Goal: Find specific page/section: Find specific page/section

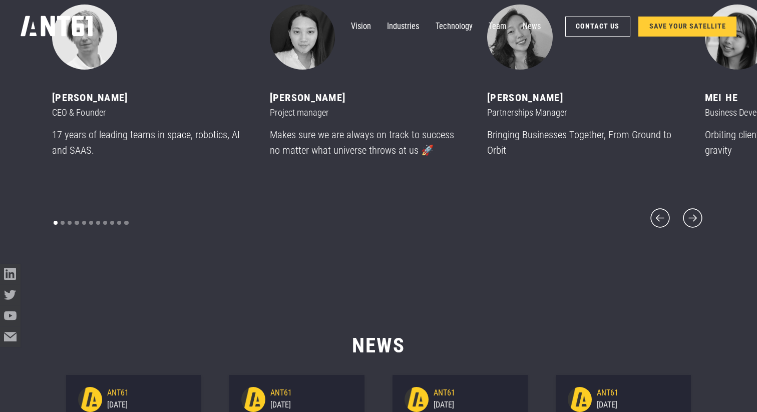
scroll to position [5034, 0]
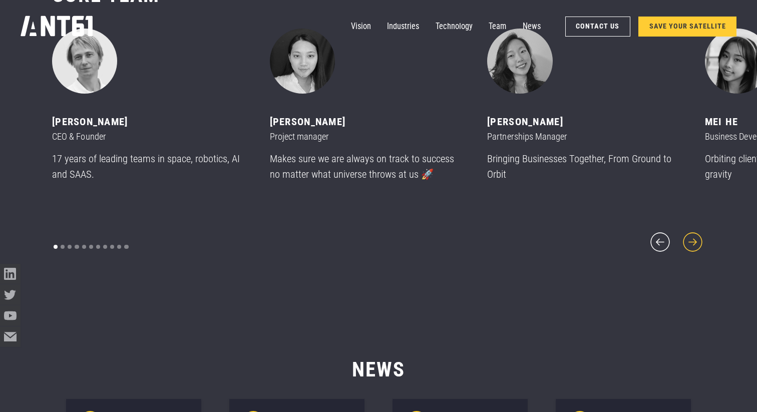
click at [691, 233] on icon "next slide" at bounding box center [693, 242] width 25 height 25
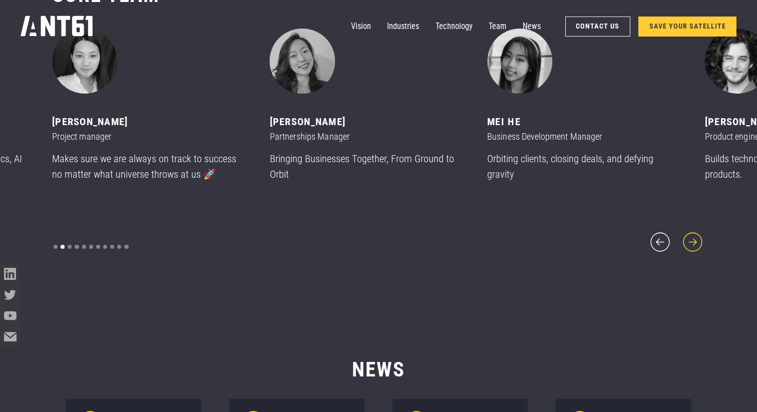
click at [691, 233] on icon "next slide" at bounding box center [693, 242] width 25 height 25
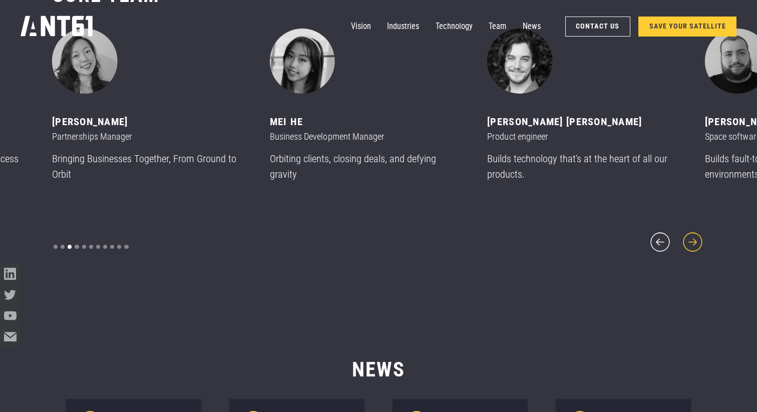
click at [691, 233] on icon "next slide" at bounding box center [693, 242] width 25 height 25
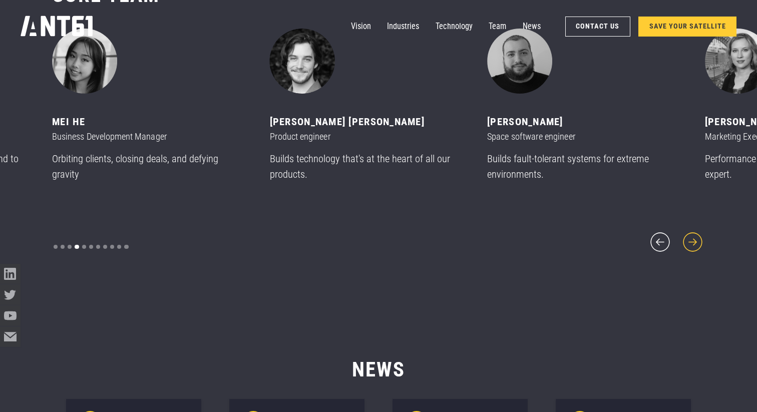
click at [691, 233] on icon "next slide" at bounding box center [693, 242] width 25 height 25
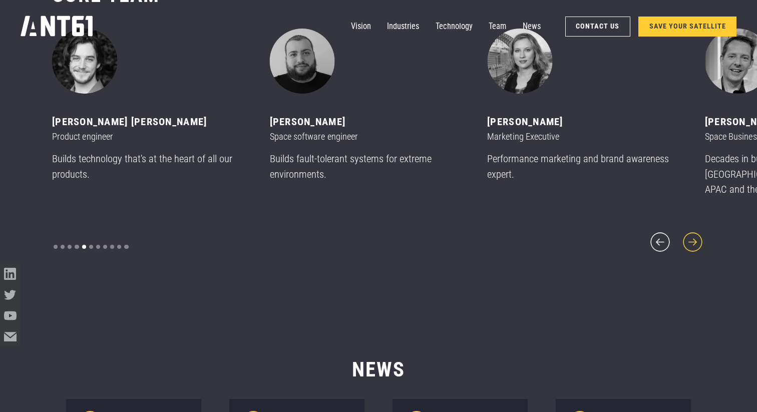
click at [691, 233] on icon "next slide" at bounding box center [693, 242] width 25 height 25
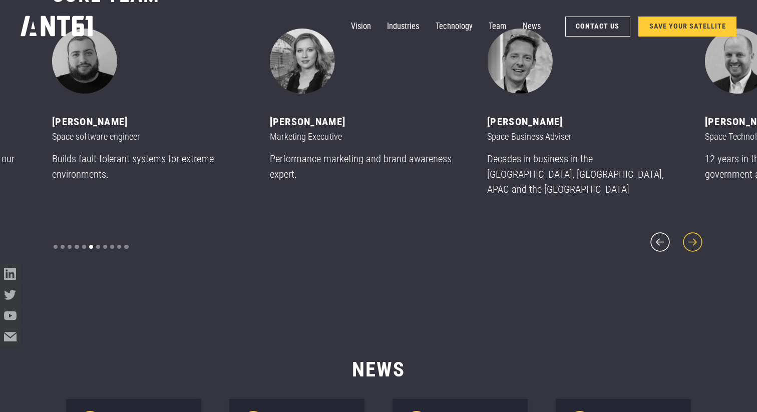
click at [691, 233] on icon "next slide" at bounding box center [693, 242] width 25 height 25
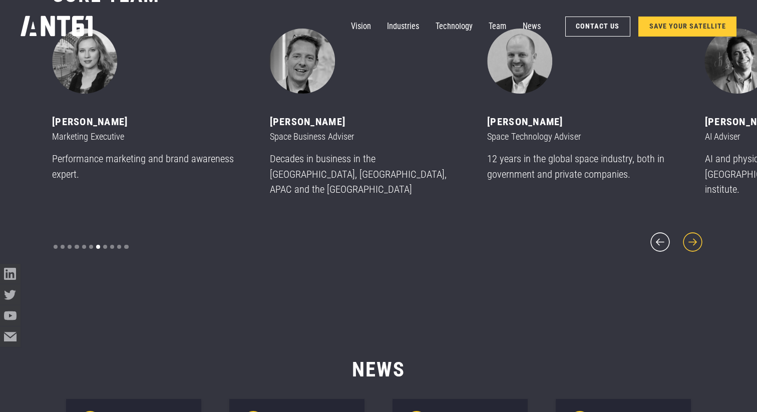
click at [691, 233] on icon "next slide" at bounding box center [693, 242] width 25 height 25
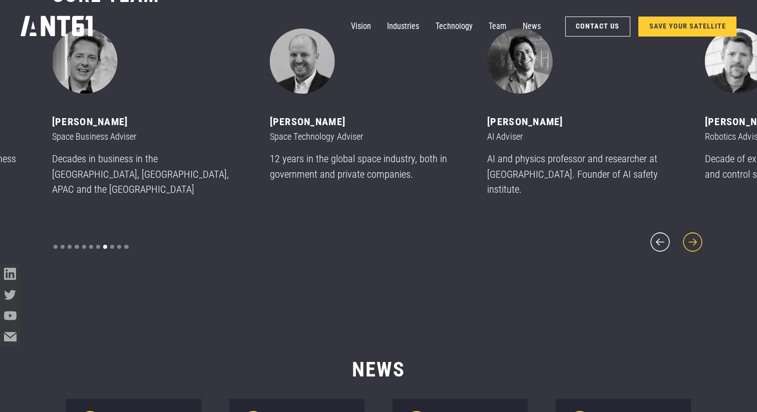
click at [691, 233] on icon "next slide" at bounding box center [693, 242] width 25 height 25
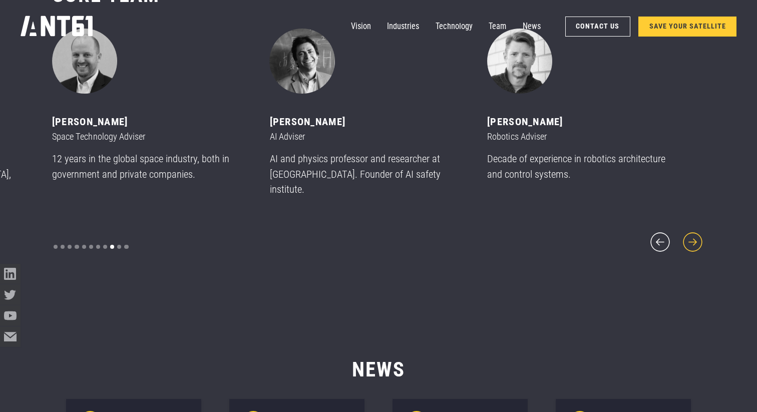
click at [691, 233] on icon "next slide" at bounding box center [693, 242] width 25 height 25
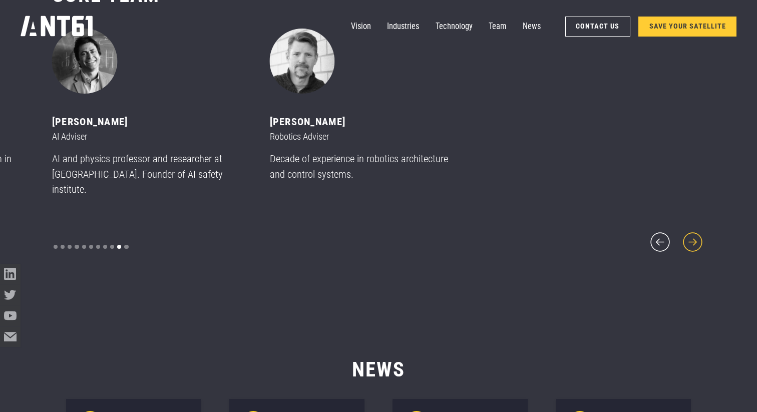
click at [691, 233] on icon "next slide" at bounding box center [693, 242] width 25 height 25
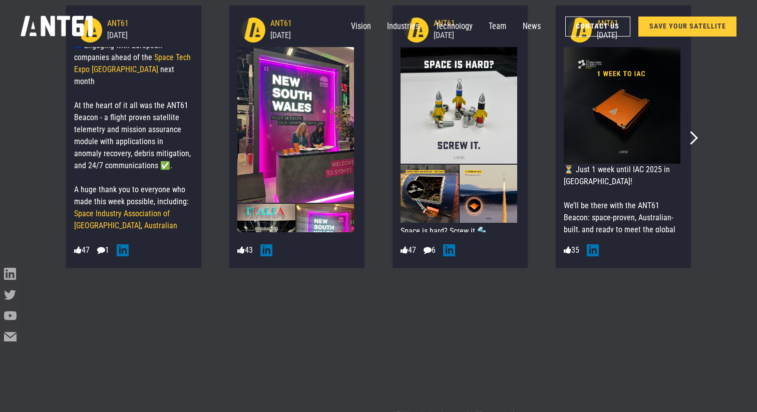
scroll to position [592, 0]
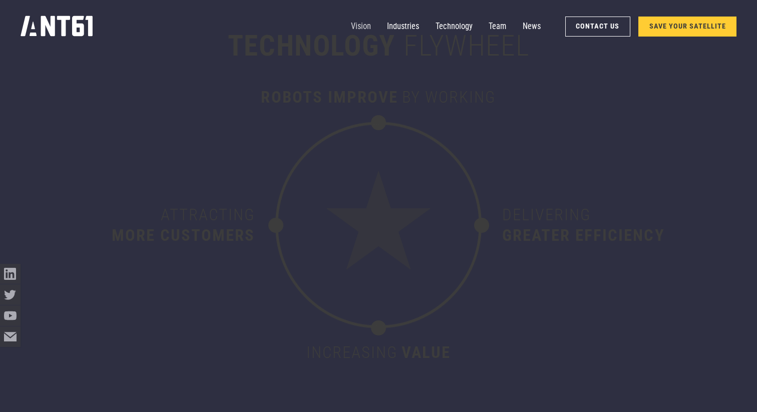
click at [364, 24] on link "Vision" at bounding box center [361, 27] width 20 height 21
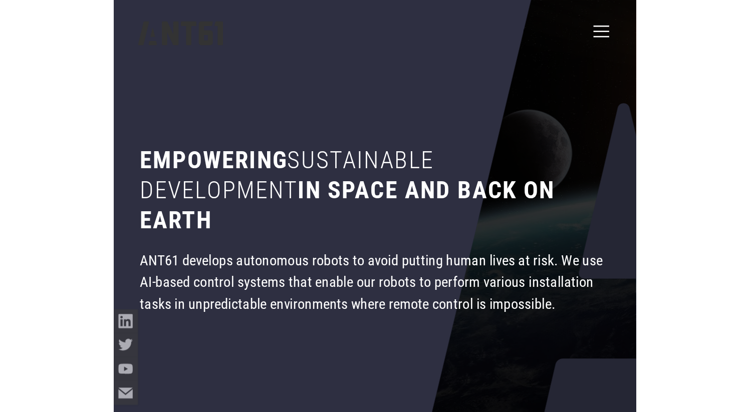
scroll to position [552, 0]
